Goal: Task Accomplishment & Management: Use online tool/utility

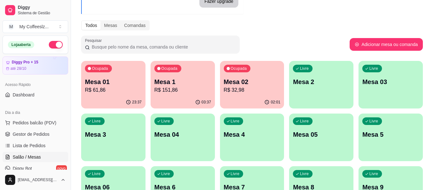
scroll to position [32, 0]
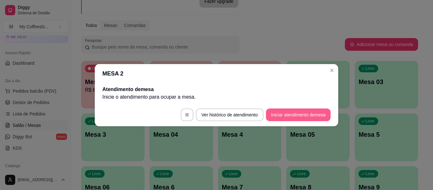
click at [313, 113] on button "Iniciar atendimento de mesa" at bounding box center [298, 114] width 65 height 13
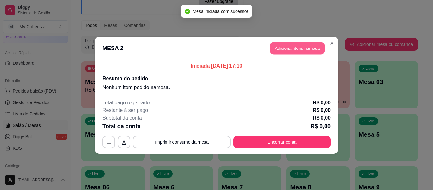
click at [278, 44] on button "Adicionar itens na mesa" at bounding box center [297, 48] width 54 height 12
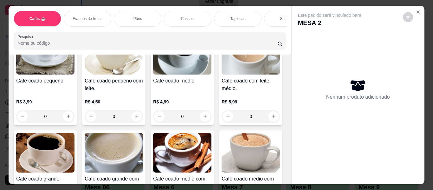
scroll to position [158, 0]
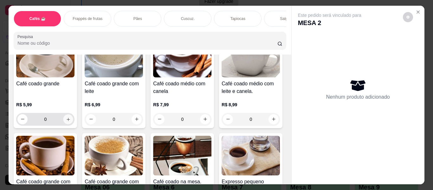
click at [73, 114] on button "increase-product-quantity" at bounding box center [68, 119] width 10 height 10
type input "1"
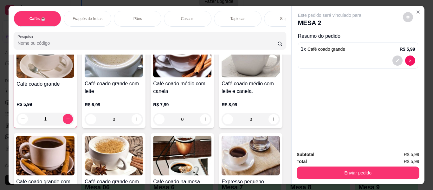
click at [69, 11] on div "Frappés de frutas" at bounding box center [88, 19] width 48 height 16
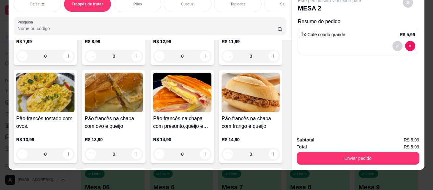
scroll to position [0, 0]
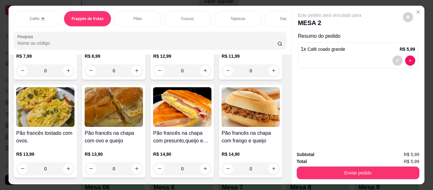
click at [245, 15] on div "Tapiocas" at bounding box center [238, 19] width 48 height 16
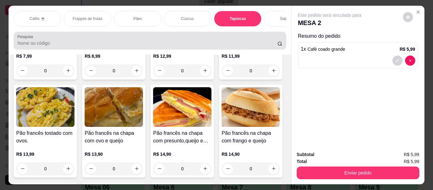
scroll to position [17, 0]
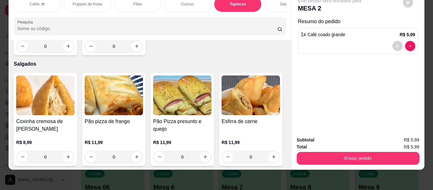
type input "1"
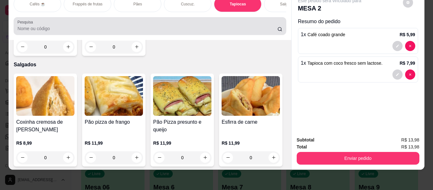
scroll to position [0, 0]
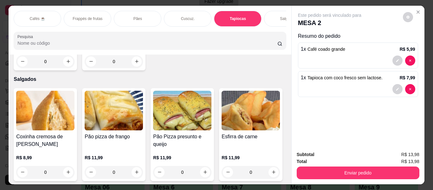
click at [270, 13] on div "Salgados" at bounding box center [288, 19] width 48 height 16
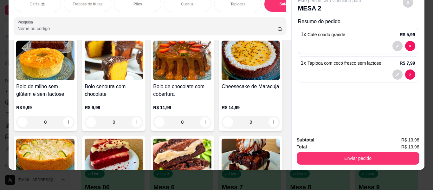
scroll to position [2725, 0]
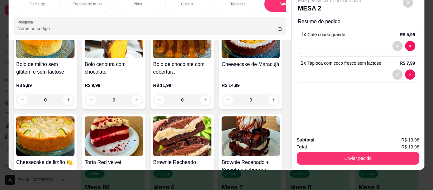
type input "1"
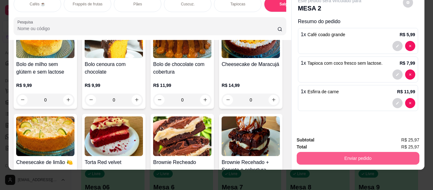
click at [300, 152] on button "Enviar pedido" at bounding box center [358, 158] width 123 height 13
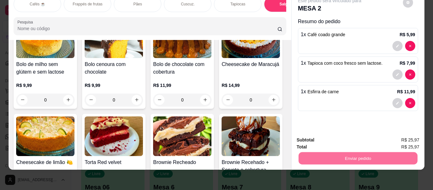
click at [395, 135] on button "Enviar pedido" at bounding box center [403, 138] width 36 height 12
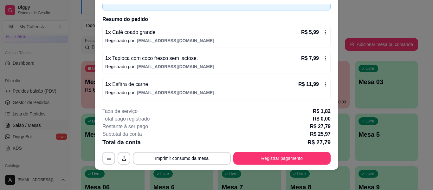
scroll to position [0, 0]
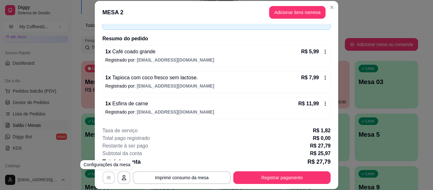
click at [110, 177] on button "button" at bounding box center [109, 177] width 12 height 12
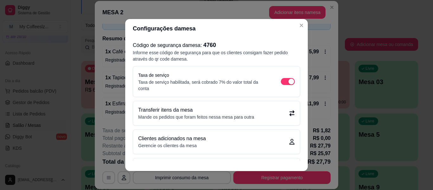
click at [288, 82] on div "Taxa de serviço Taxa de serviço habilitada, será cobrado 7% do valor total da c…" at bounding box center [216, 81] width 167 height 31
click at [281, 78] on span "button" at bounding box center [288, 81] width 14 height 7
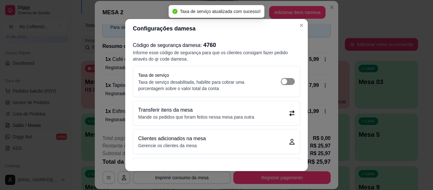
scroll to position [31, 0]
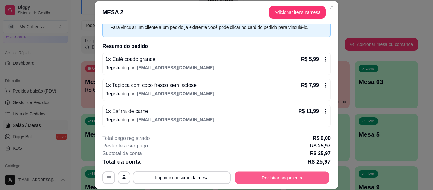
click at [278, 176] on button "Registrar pagamento" at bounding box center [282, 177] width 94 height 12
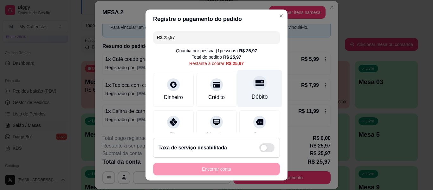
click at [255, 81] on icon at bounding box center [259, 83] width 8 height 6
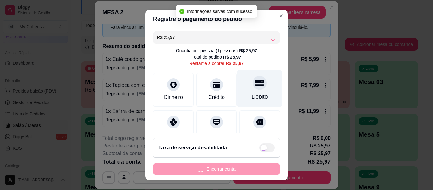
type input "R$ 0,00"
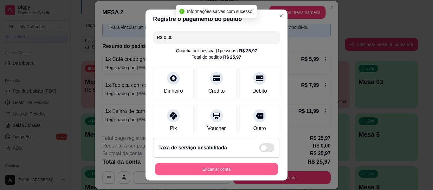
click at [220, 164] on button "Encerrar conta" at bounding box center [216, 169] width 123 height 12
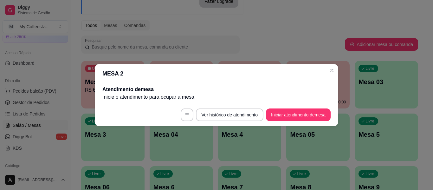
scroll to position [0, 0]
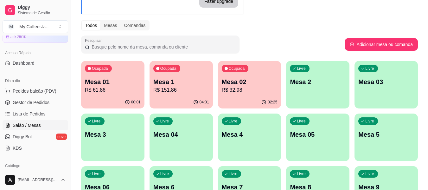
click at [249, 34] on div "Melhore seu plano Você tem 15 mesas / comandas disponíveis. Obtenha o Diggy Pro…" at bounding box center [249, 117] width 357 height 313
click at [306, 94] on div "Livre Mesa 2" at bounding box center [317, 81] width 63 height 40
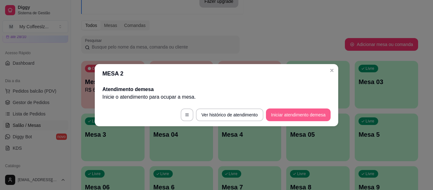
click at [296, 114] on button "Iniciar atendimento de mesa" at bounding box center [298, 114] width 65 height 13
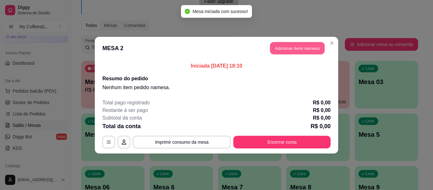
click at [282, 47] on button "Adicionar itens na mesa" at bounding box center [297, 48] width 54 height 12
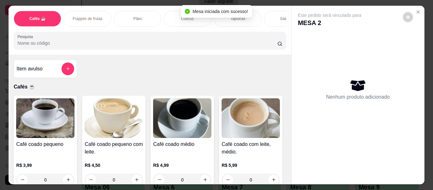
click at [214, 72] on div "Item avulso Cafés ☕ Café coado pequeno R$ 3,99 0 Café coado pequeno com leite. …" at bounding box center [150, 119] width 282 height 130
click at [280, 16] on p "Salgados" at bounding box center [288, 18] width 16 height 5
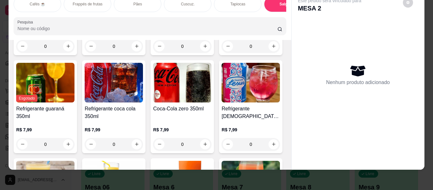
scroll to position [3073, 0]
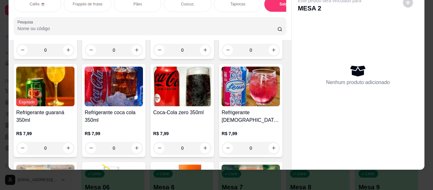
type input "1"
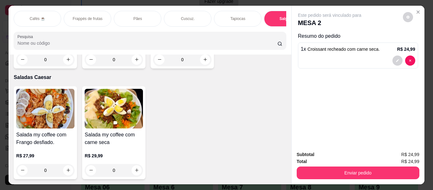
scroll to position [3897, 0]
type input "1"
click at [383, 142] on div "Este pedido será vinculado para MESA 2 Resumo do pedido 1 x Croissant recheado …" at bounding box center [357, 76] width 133 height 140
click at [388, 130] on div "Este pedido será vinculado para MESA 2 Resumo do pedido 1 x Croissant recheado …" at bounding box center [357, 76] width 133 height 140
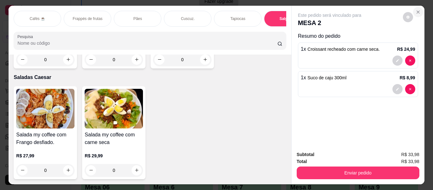
click at [418, 10] on icon "Close" at bounding box center [417, 12] width 5 height 5
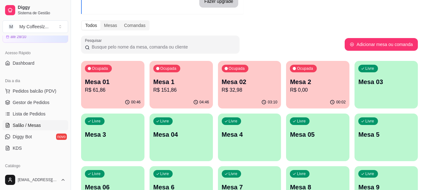
click at [325, 98] on div "00:02" at bounding box center [317, 102] width 63 height 12
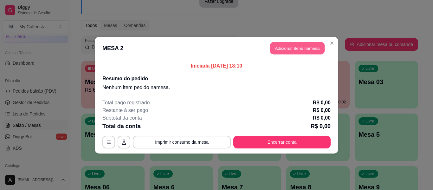
click at [297, 46] on button "Adicionar itens na mesa" at bounding box center [297, 48] width 54 height 12
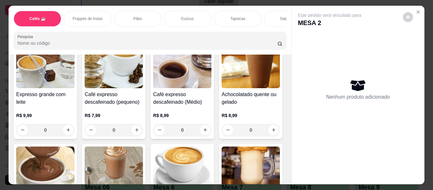
scroll to position [444, 0]
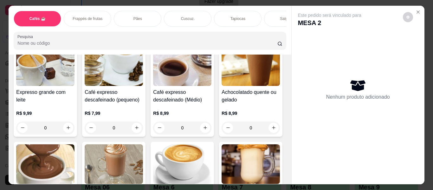
click at [203, 32] on icon "increase-product-quantity" at bounding box center [205, 30] width 5 height 5
type input "1"
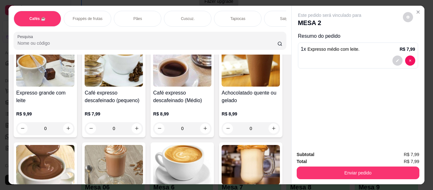
click at [229, 11] on div "Tapiocas" at bounding box center [238, 19] width 48 height 16
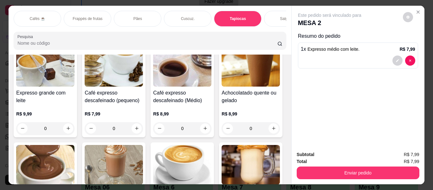
scroll to position [17, 0]
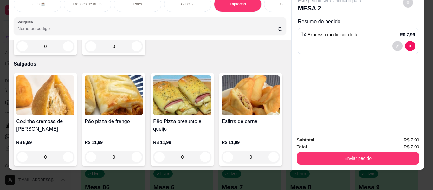
type input "1"
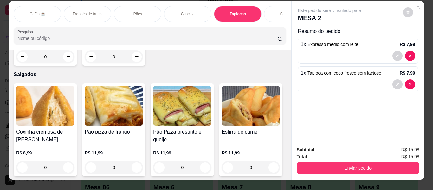
scroll to position [0, 0]
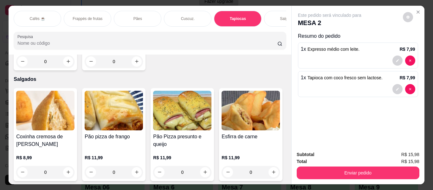
click at [270, 14] on div "Salgados" at bounding box center [288, 19] width 48 height 16
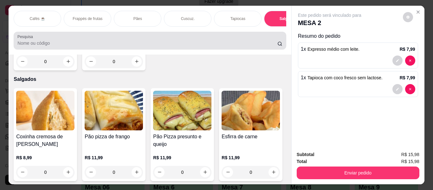
scroll to position [17, 0]
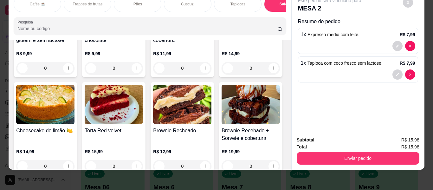
type input "1"
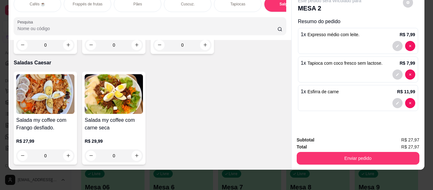
scroll to position [3898, 0]
type input "2"
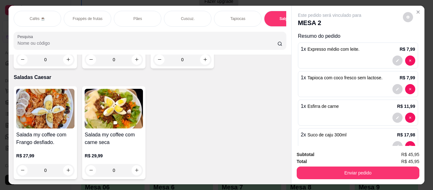
scroll to position [3930, 0]
click at [274, 12] on div "Salgados" at bounding box center [288, 19] width 48 height 16
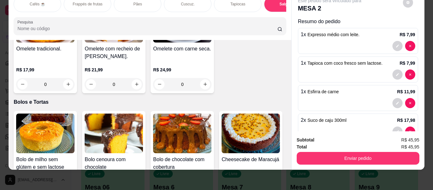
type input "1"
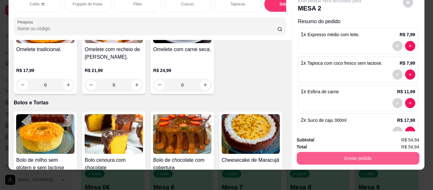
click at [342, 153] on button "Enviar pedido" at bounding box center [358, 158] width 123 height 13
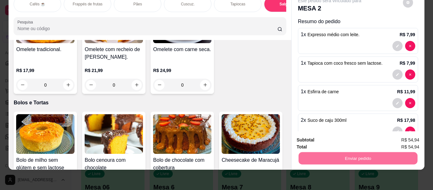
click at [396, 137] on button "Enviar pedido" at bounding box center [403, 138] width 36 height 12
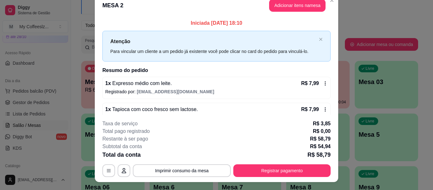
scroll to position [0, 0]
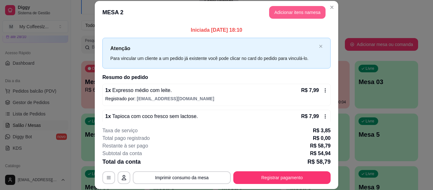
click at [275, 11] on button "Adicionar itens na mesa" at bounding box center [297, 12] width 56 height 13
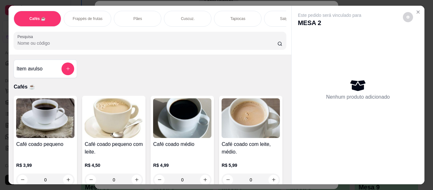
click at [274, 11] on div "Salgados" at bounding box center [288, 19] width 48 height 16
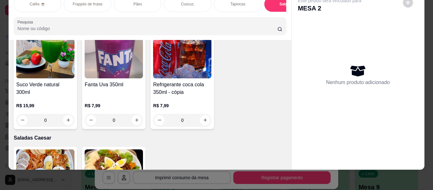
scroll to position [3580, 0]
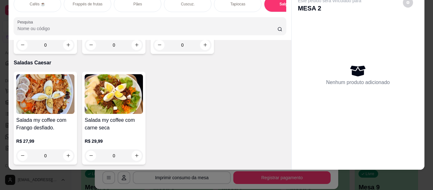
type input "1"
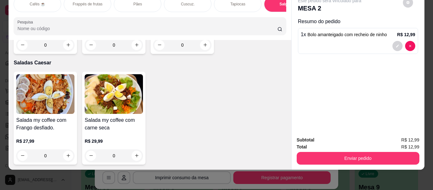
scroll to position [3580, 0]
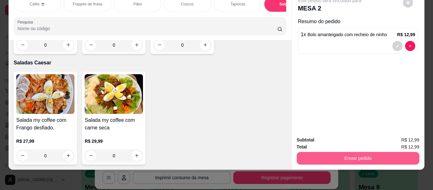
click at [321, 153] on button "Enviar pedido" at bounding box center [358, 158] width 123 height 13
click at [354, 152] on button "Enviar pedido" at bounding box center [358, 158] width 123 height 13
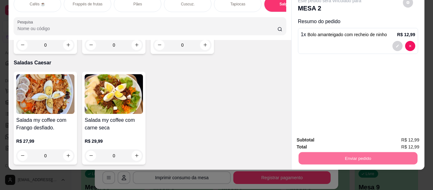
click at [390, 137] on button "Enviar pedido" at bounding box center [402, 138] width 35 height 12
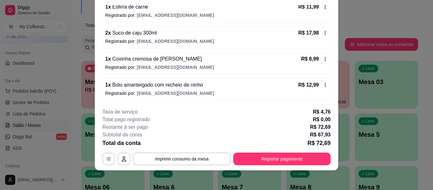
scroll to position [19, 0]
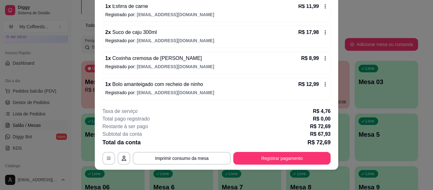
click at [366, 53] on div "Pesquisar Adicionar mesa ou comanda" at bounding box center [249, 44] width 337 height 18
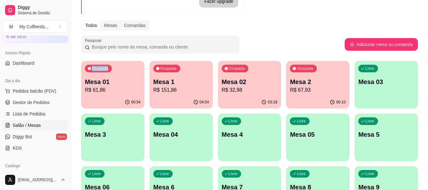
click at [375, 98] on div "Livre Mesa 03" at bounding box center [385, 81] width 63 height 40
click at [255, 89] on p "R$ 32,98" at bounding box center [249, 89] width 54 height 7
click at [317, 93] on p "R$ 67,93" at bounding box center [318, 89] width 54 height 7
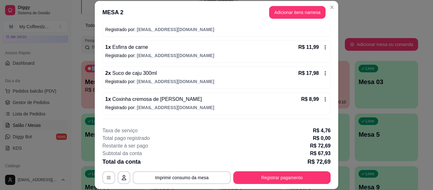
scroll to position [117, 0]
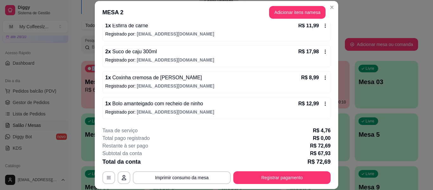
click at [222, 102] on div "1 x Bolo amanteigado com recheio de ninho R$ 12,99" at bounding box center [216, 104] width 222 height 8
click at [102, 179] on button "button" at bounding box center [108, 177] width 13 height 13
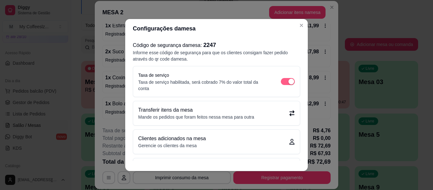
click at [281, 83] on span "button" at bounding box center [288, 81] width 14 height 7
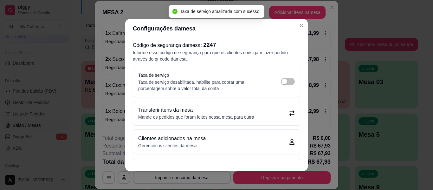
scroll to position [109, 0]
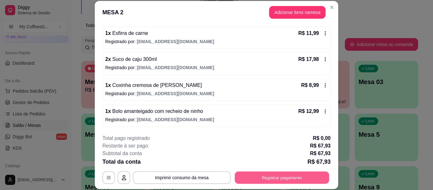
click at [271, 176] on button "Registrar pagamento" at bounding box center [282, 177] width 94 height 12
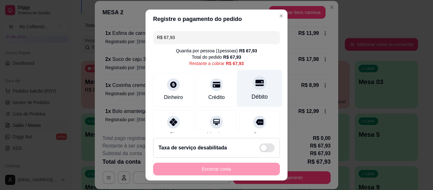
click at [258, 86] on div "Débito" at bounding box center [259, 88] width 45 height 37
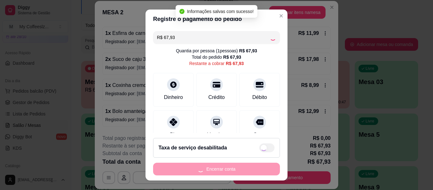
type input "R$ 0,00"
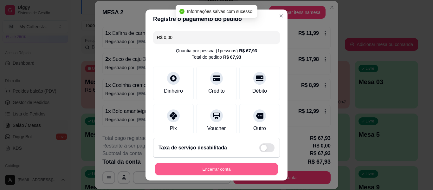
click at [214, 169] on button "Encerrar conta" at bounding box center [216, 169] width 123 height 12
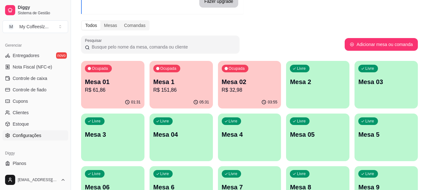
scroll to position [266, 0]
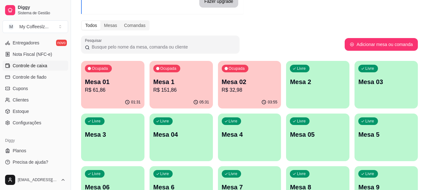
click at [46, 67] on span "Controle de caixa" at bounding box center [30, 65] width 35 height 6
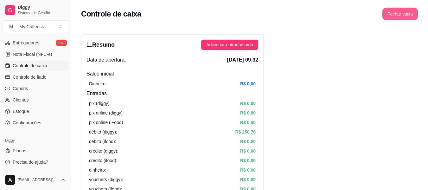
click at [400, 12] on button "Fechar caixa" at bounding box center [399, 14] width 35 height 13
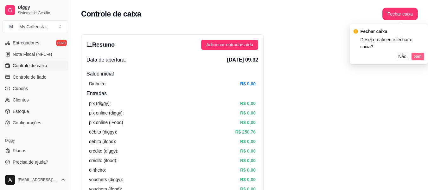
click at [417, 53] on span "Sim" at bounding box center [418, 56] width 8 height 7
